Goal: Transaction & Acquisition: Purchase product/service

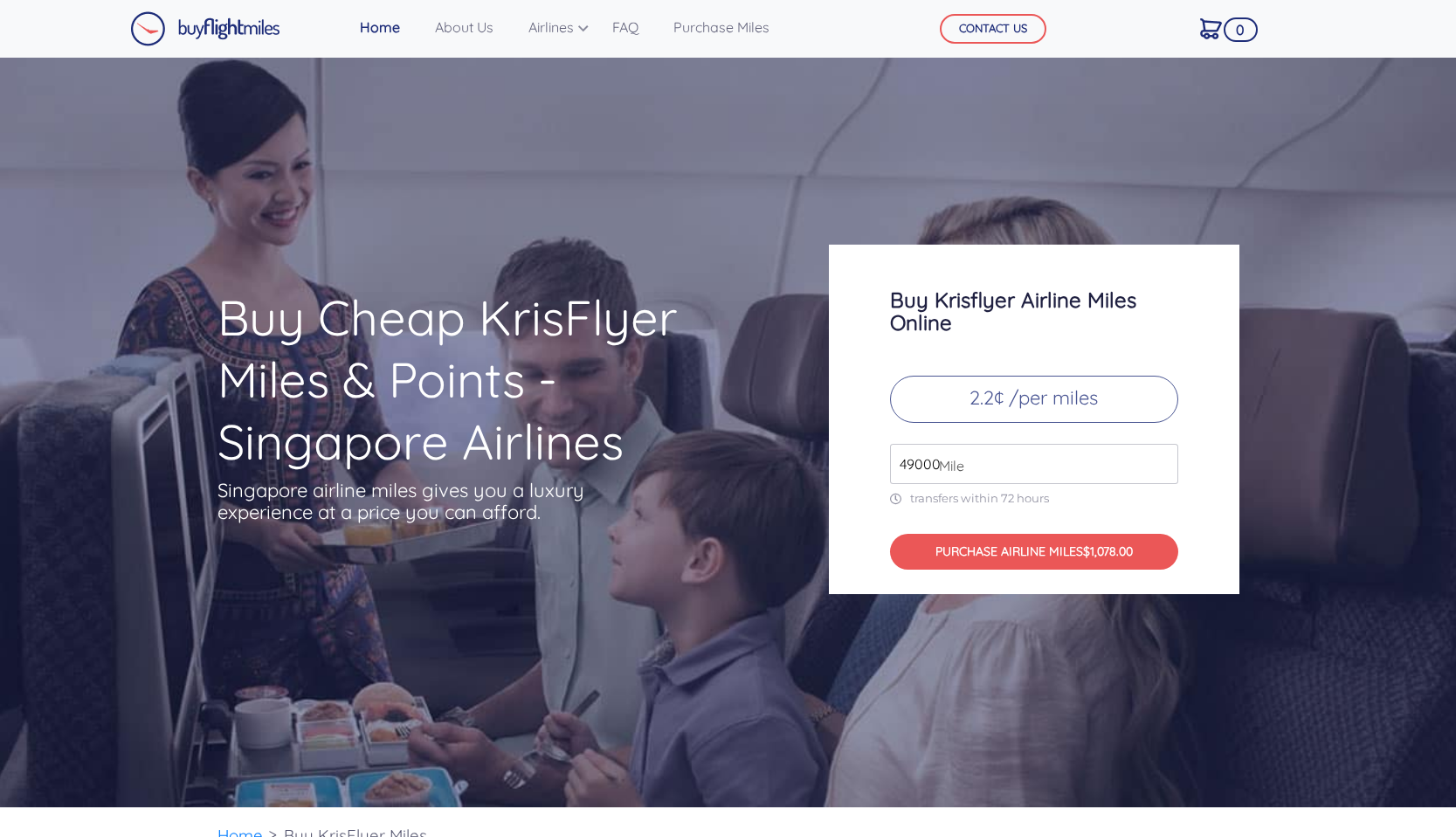
click at [931, 463] on span "Mile" at bounding box center [947, 464] width 34 height 20
drag, startPoint x: 934, startPoint y: 465, endPoint x: 896, endPoint y: 465, distance: 38.0
click at [896, 465] on div "49000 Mile" at bounding box center [1033, 463] width 288 height 40
click at [990, 457] on input "49000" at bounding box center [1033, 463] width 288 height 40
click at [915, 467] on input "49000" at bounding box center [1033, 463] width 288 height 40
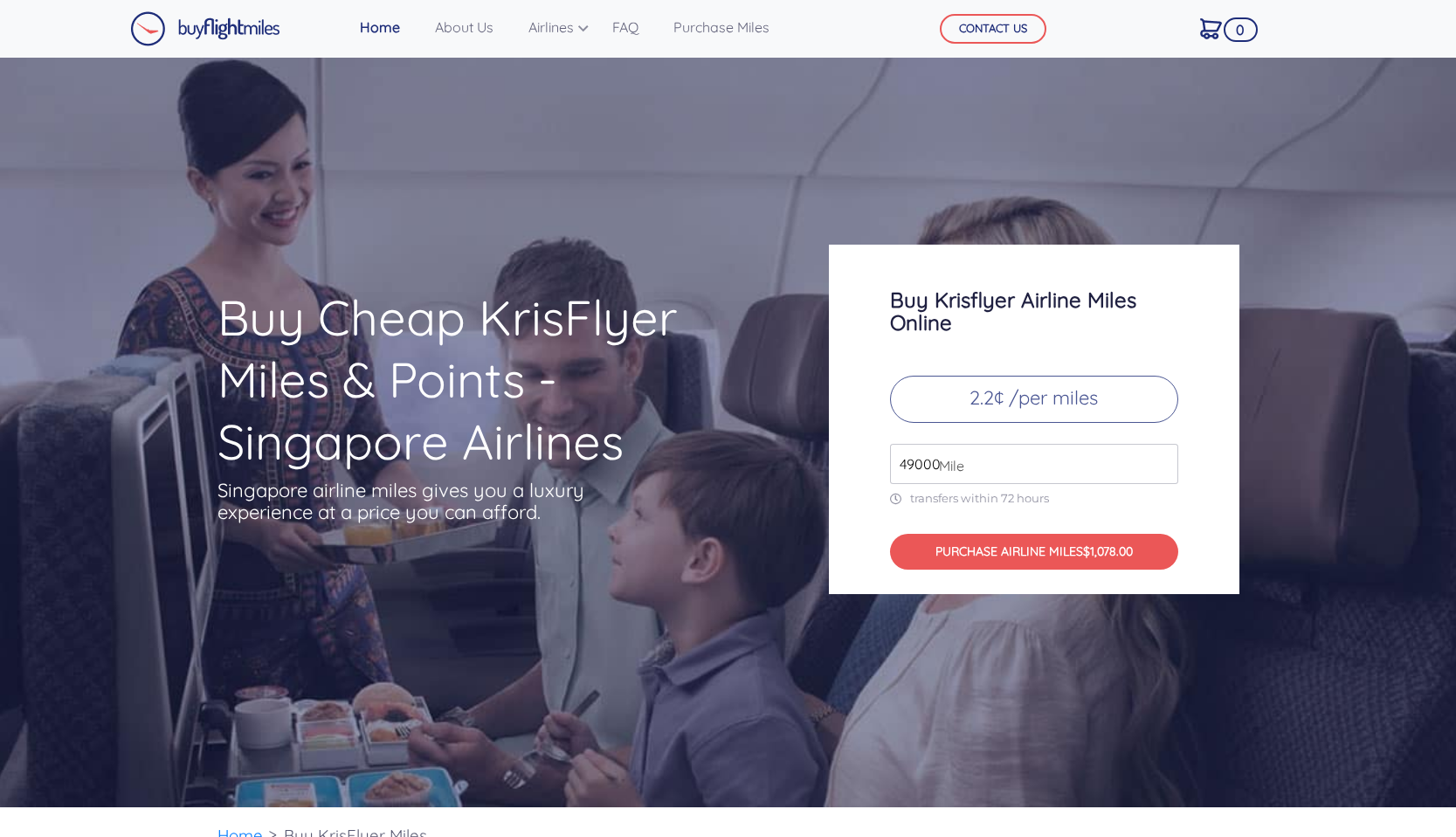
click at [915, 467] on input "49000" at bounding box center [1033, 463] width 288 height 40
click at [1070, 547] on button "PURCHASE AIRLINE MILES $220.00" at bounding box center [1033, 551] width 288 height 36
click at [916, 461] on input "10000" at bounding box center [1033, 463] width 288 height 40
type input "50000"
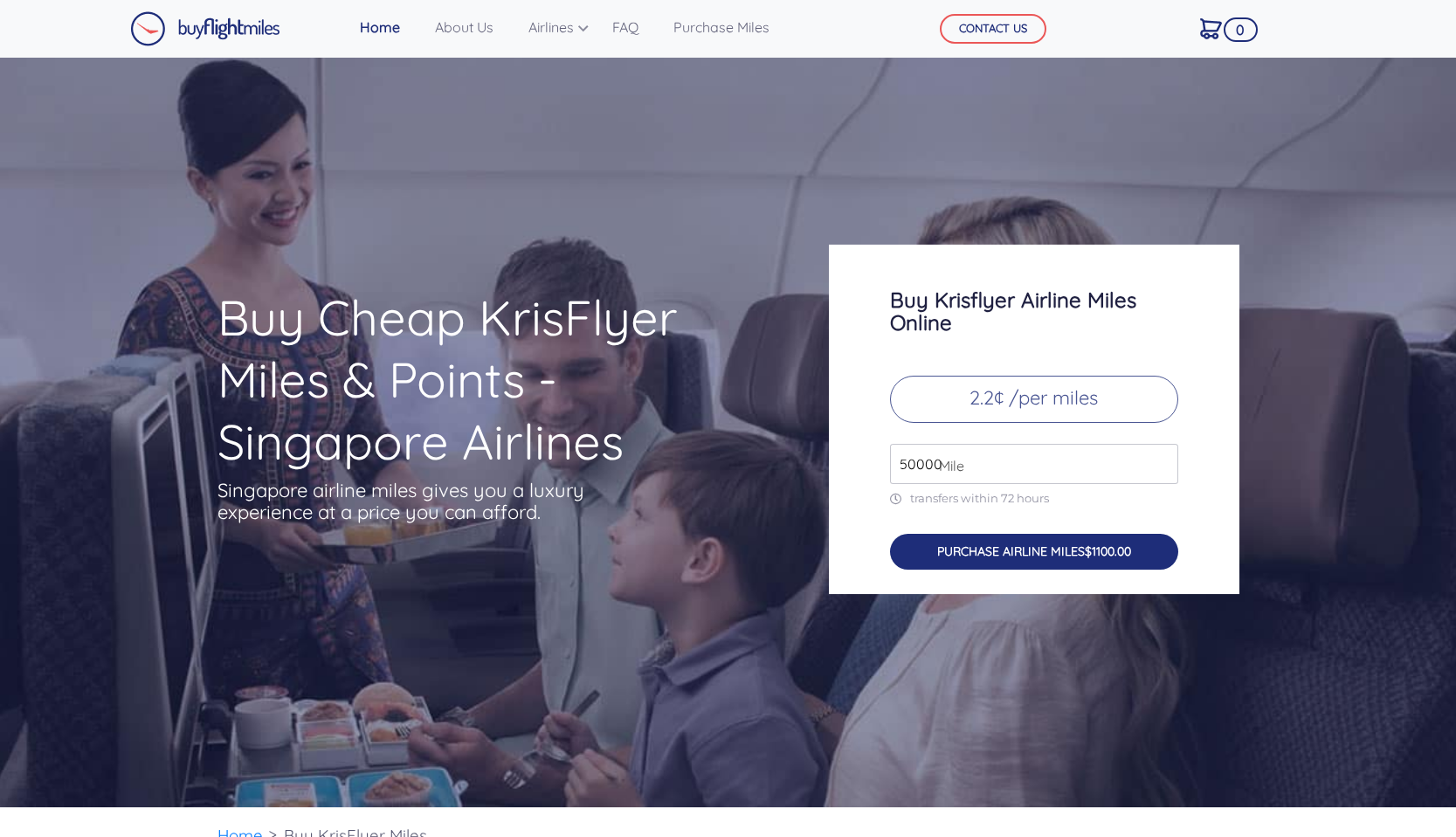
click at [1060, 555] on button "PURCHASE AIRLINE MILES $1100.00" at bounding box center [1033, 551] width 288 height 36
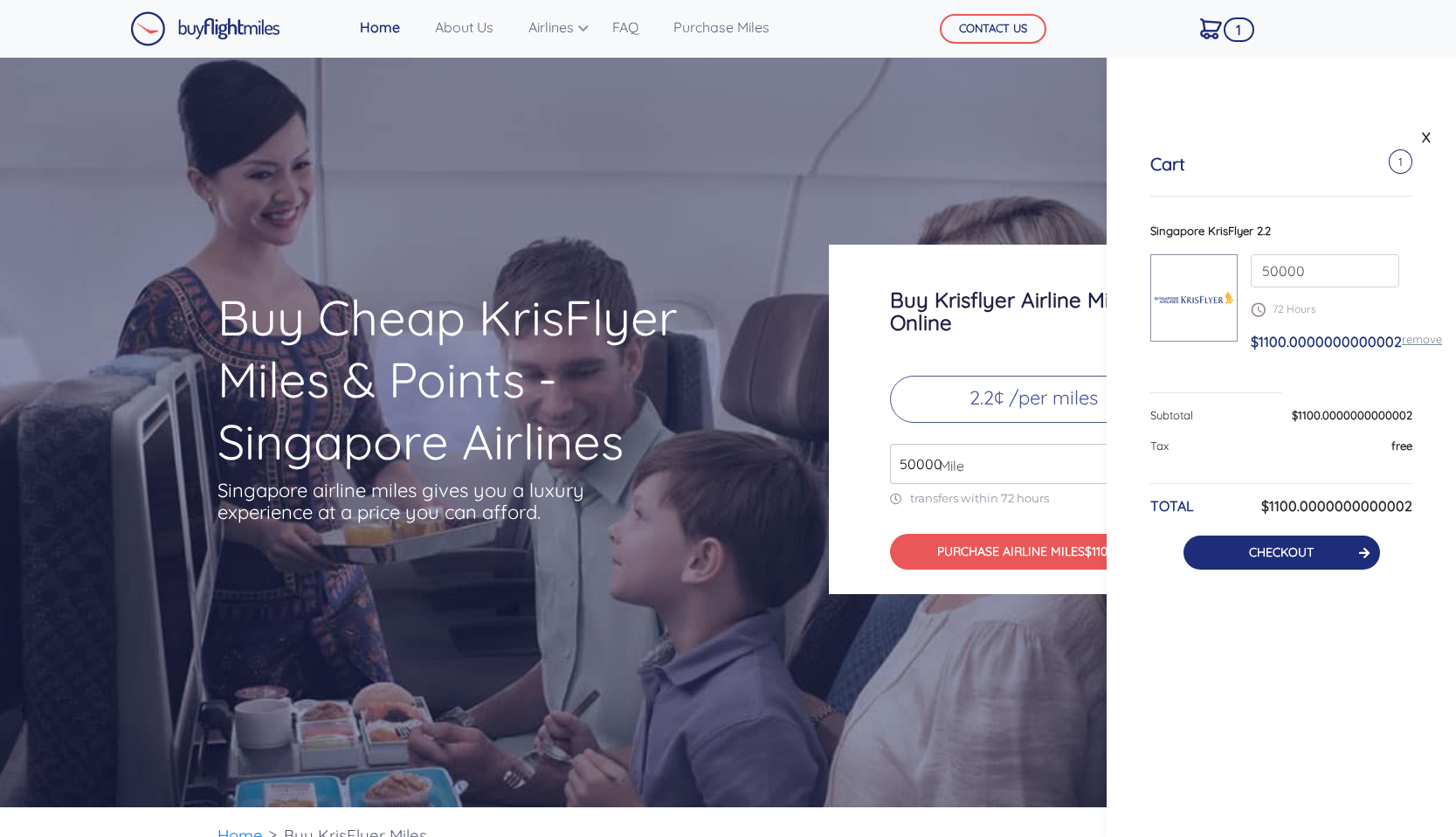
click at [1302, 550] on link "CHECKOUT" at bounding box center [1280, 552] width 64 height 16
